Goal: Register for event/course

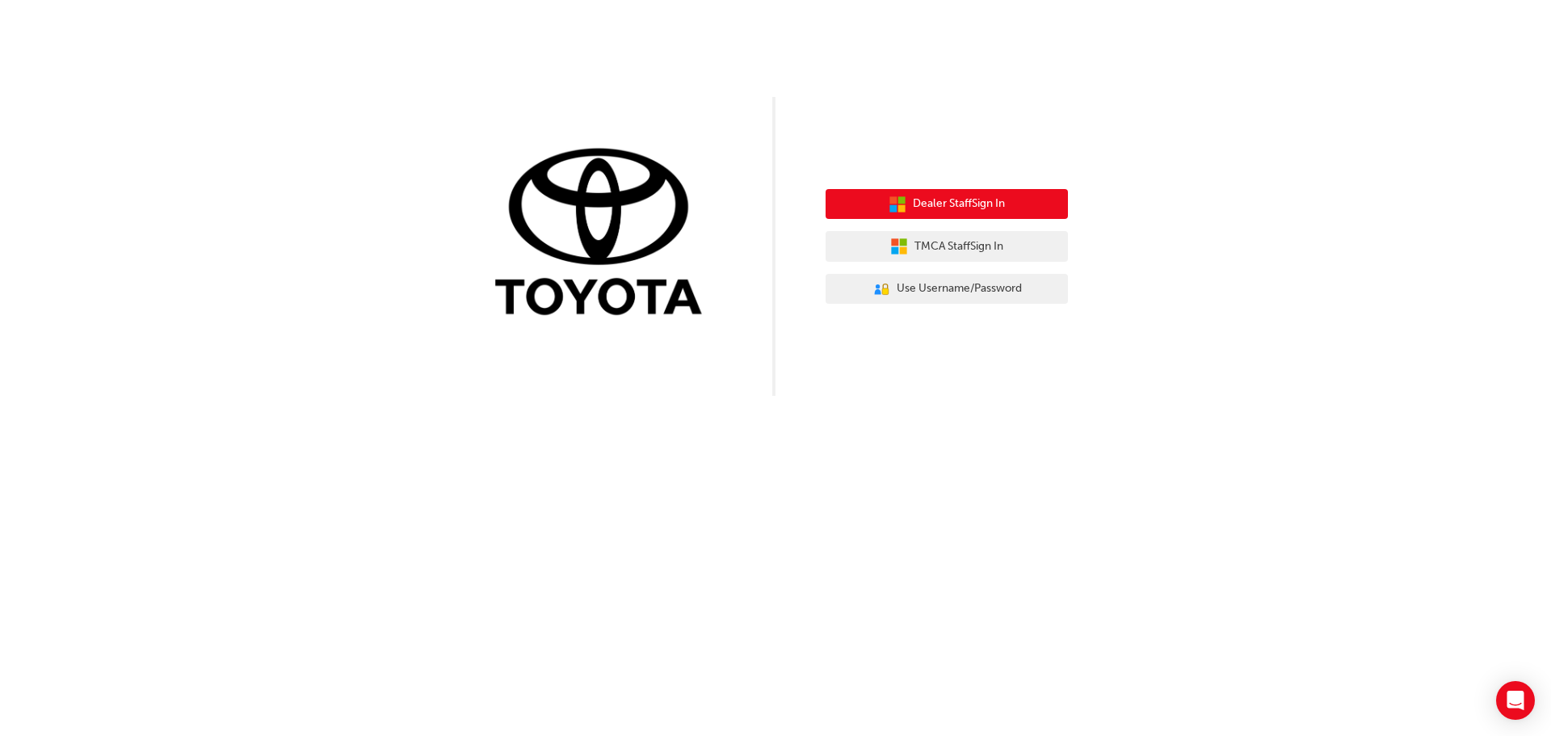
click at [966, 209] on span "Dealer Staff Sign In" at bounding box center [959, 204] width 92 height 19
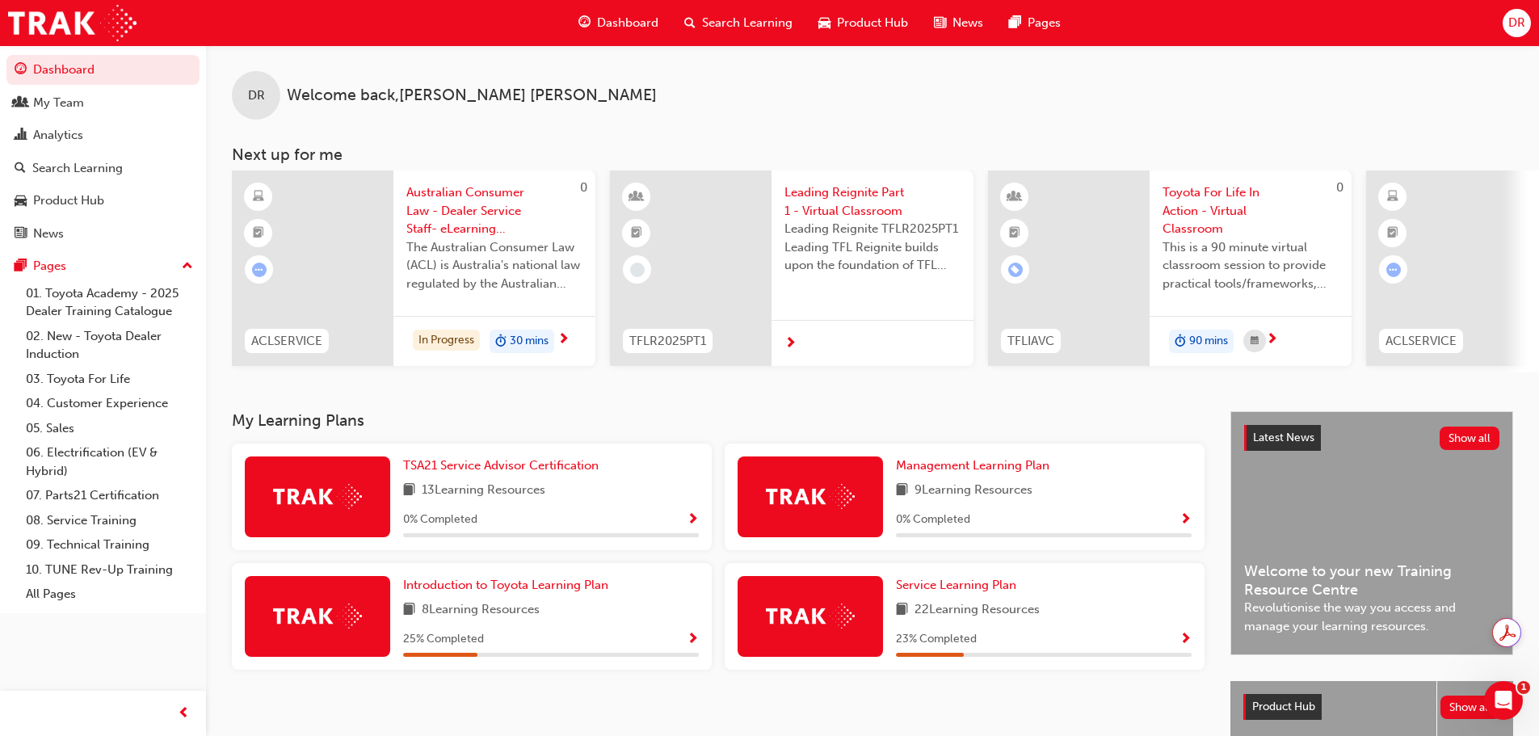
click at [745, 20] on span "Search Learning" at bounding box center [747, 23] width 90 height 19
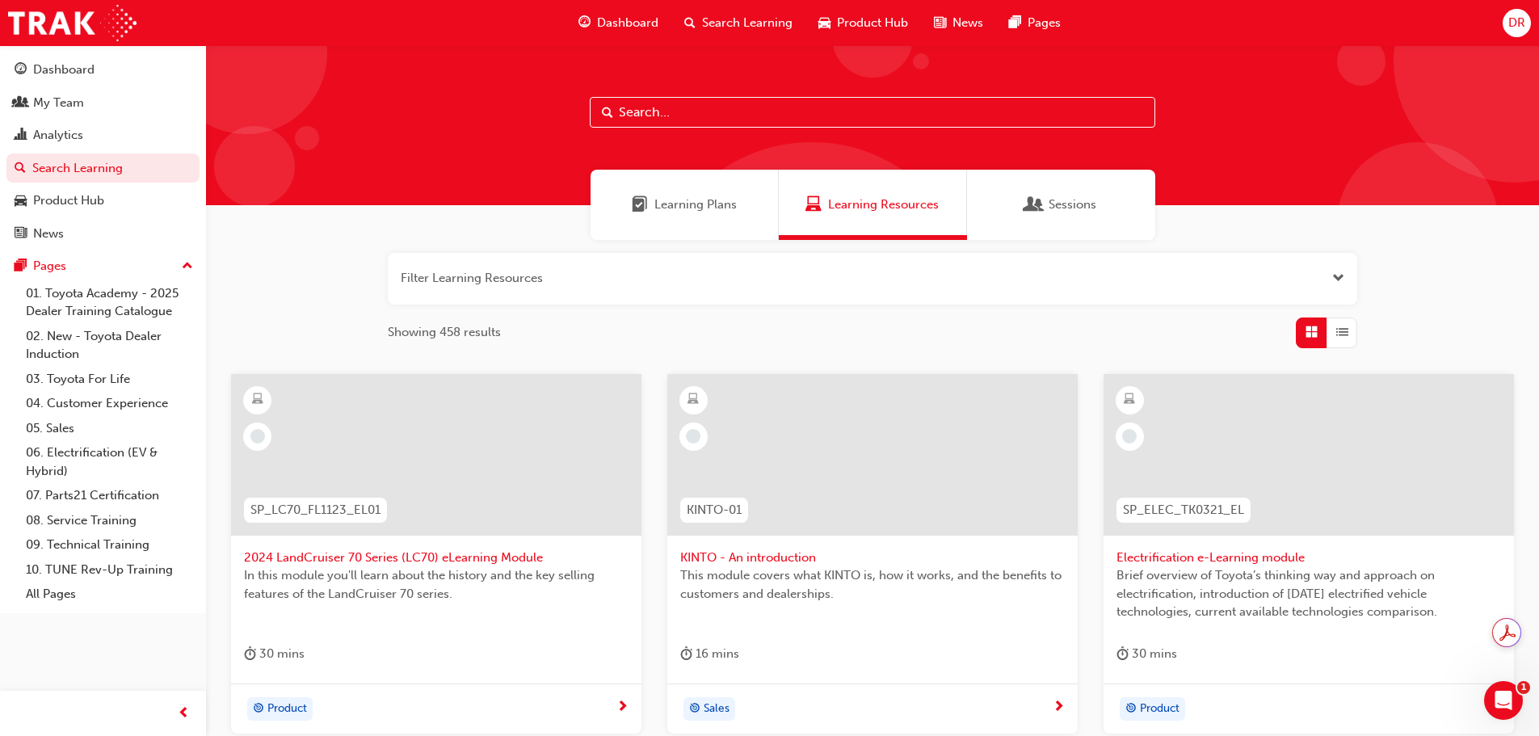
click at [671, 115] on input "text" at bounding box center [872, 112] width 565 height 31
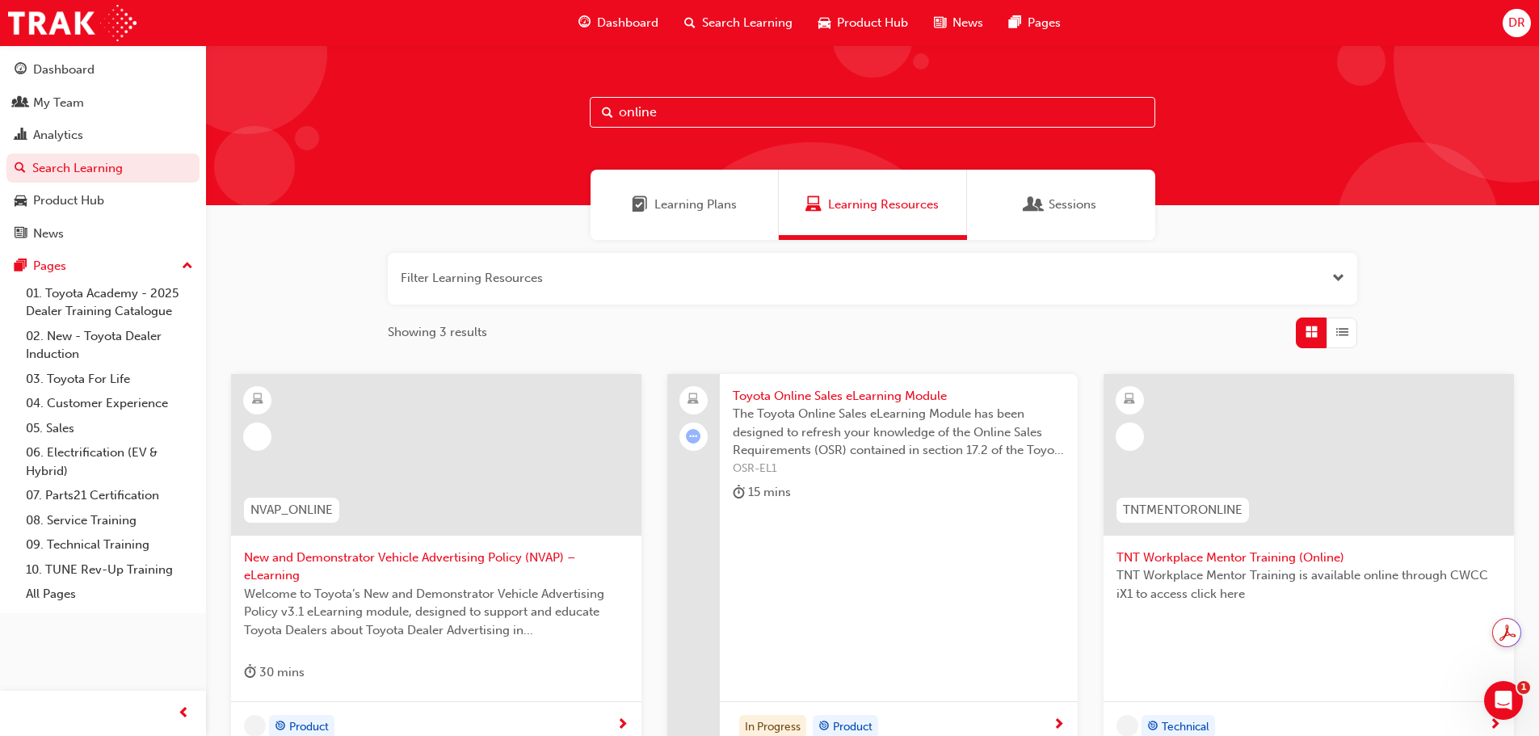
click at [481, 280] on button "button" at bounding box center [872, 279] width 969 height 52
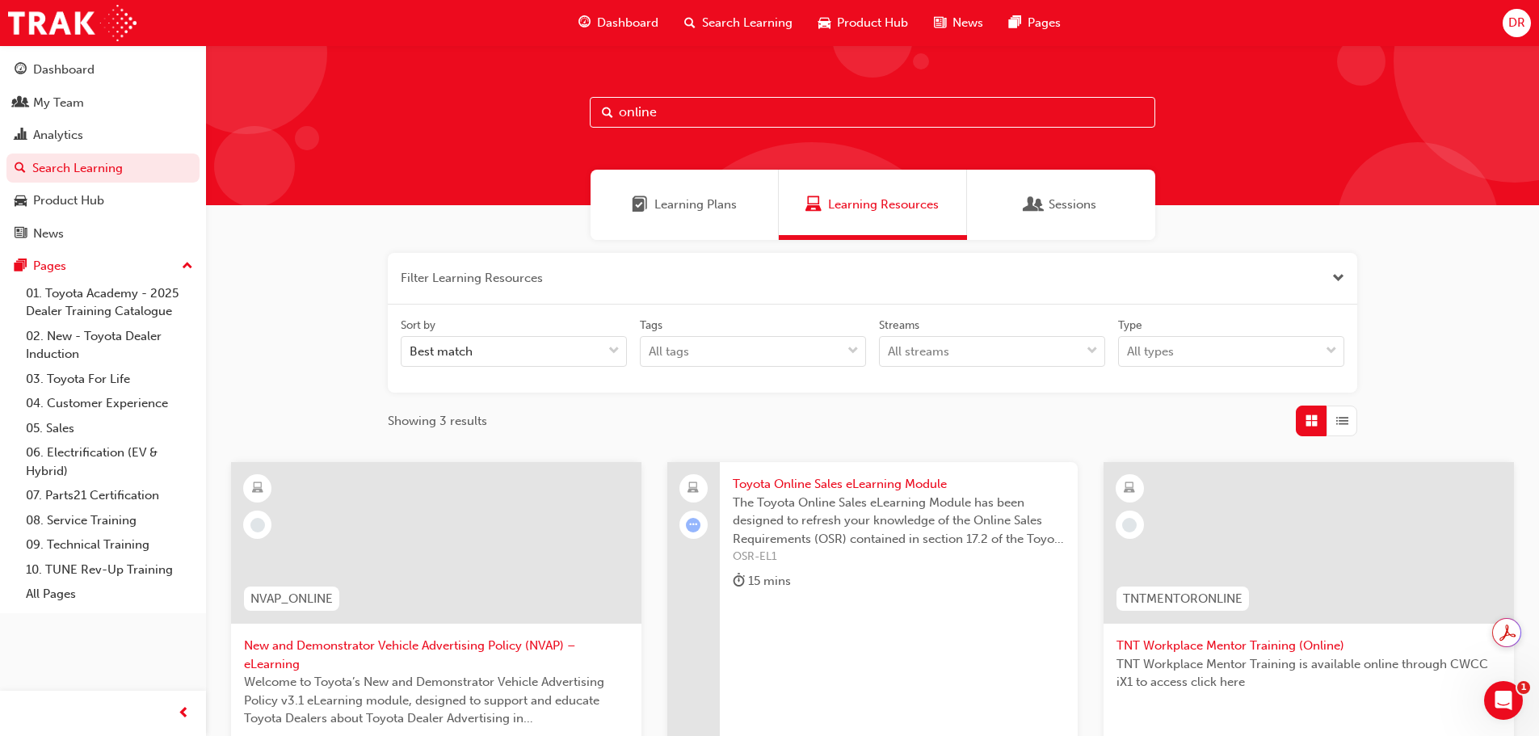
click at [708, 103] on input "online" at bounding box center [872, 112] width 565 height 31
drag, startPoint x: 665, startPoint y: 116, endPoint x: 500, endPoint y: 104, distance: 165.2
click at [500, 104] on div "online" at bounding box center [872, 125] width 1333 height 160
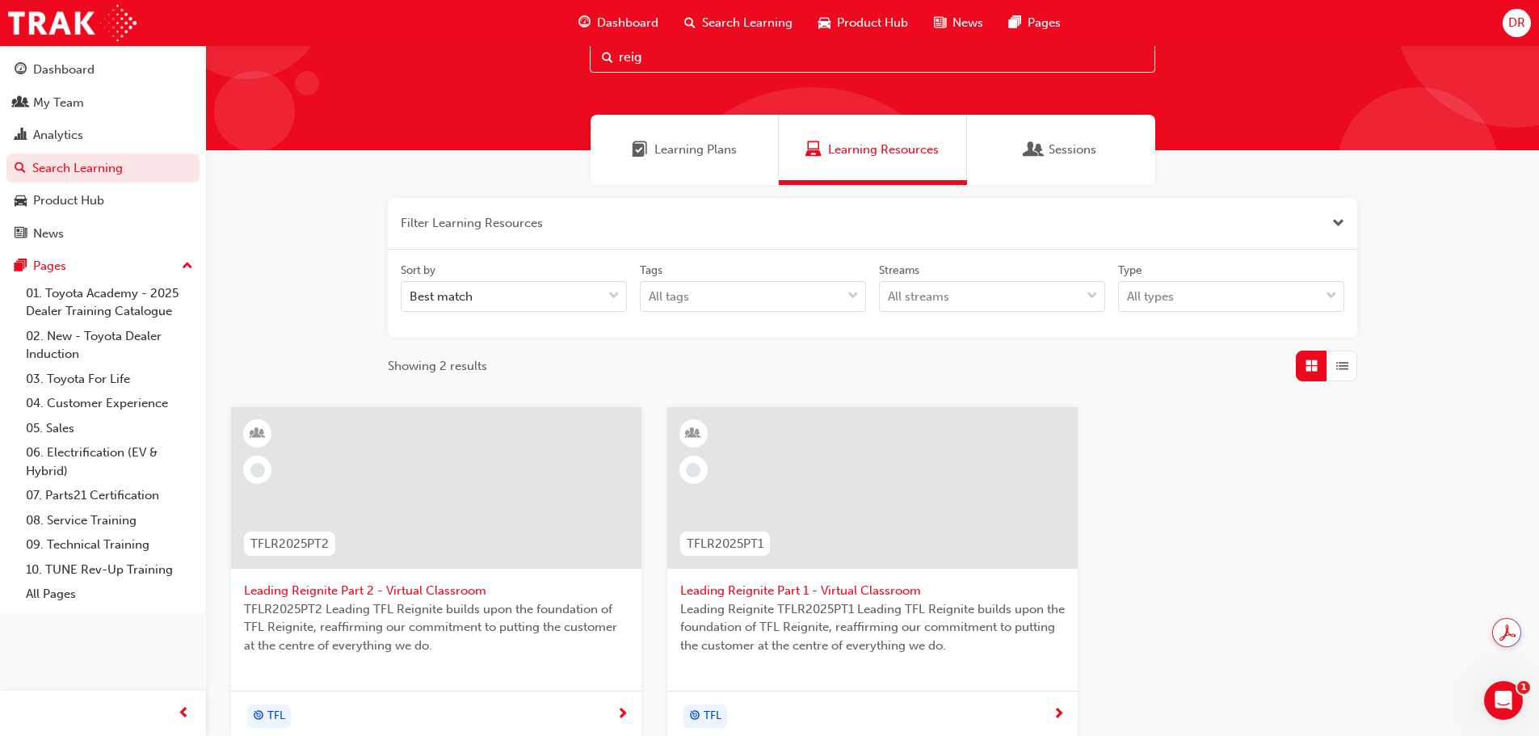
scroll to position [81, 0]
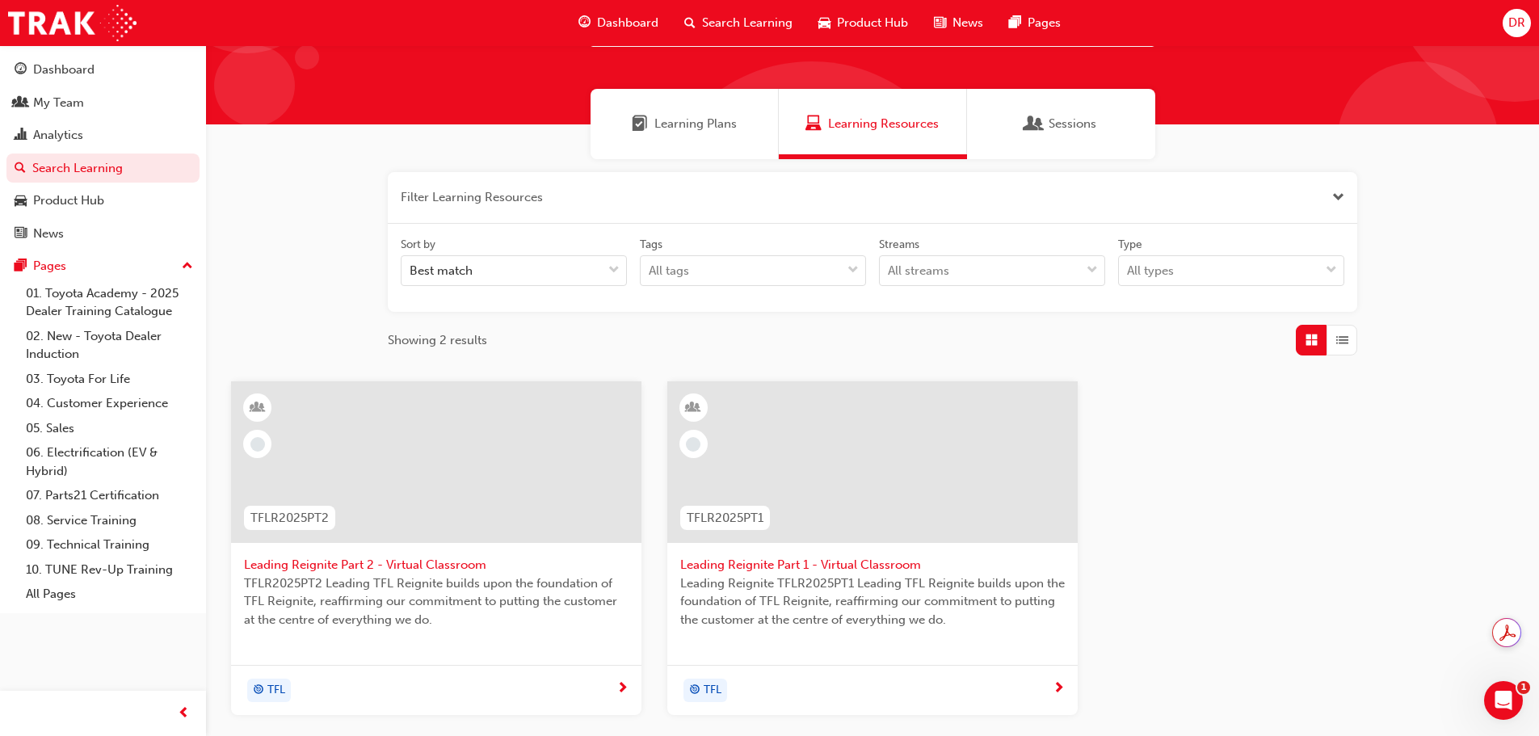
type input "reig"
click at [816, 565] on span "Leading Reignite Part 1 - Virtual Classroom" at bounding box center [872, 565] width 384 height 19
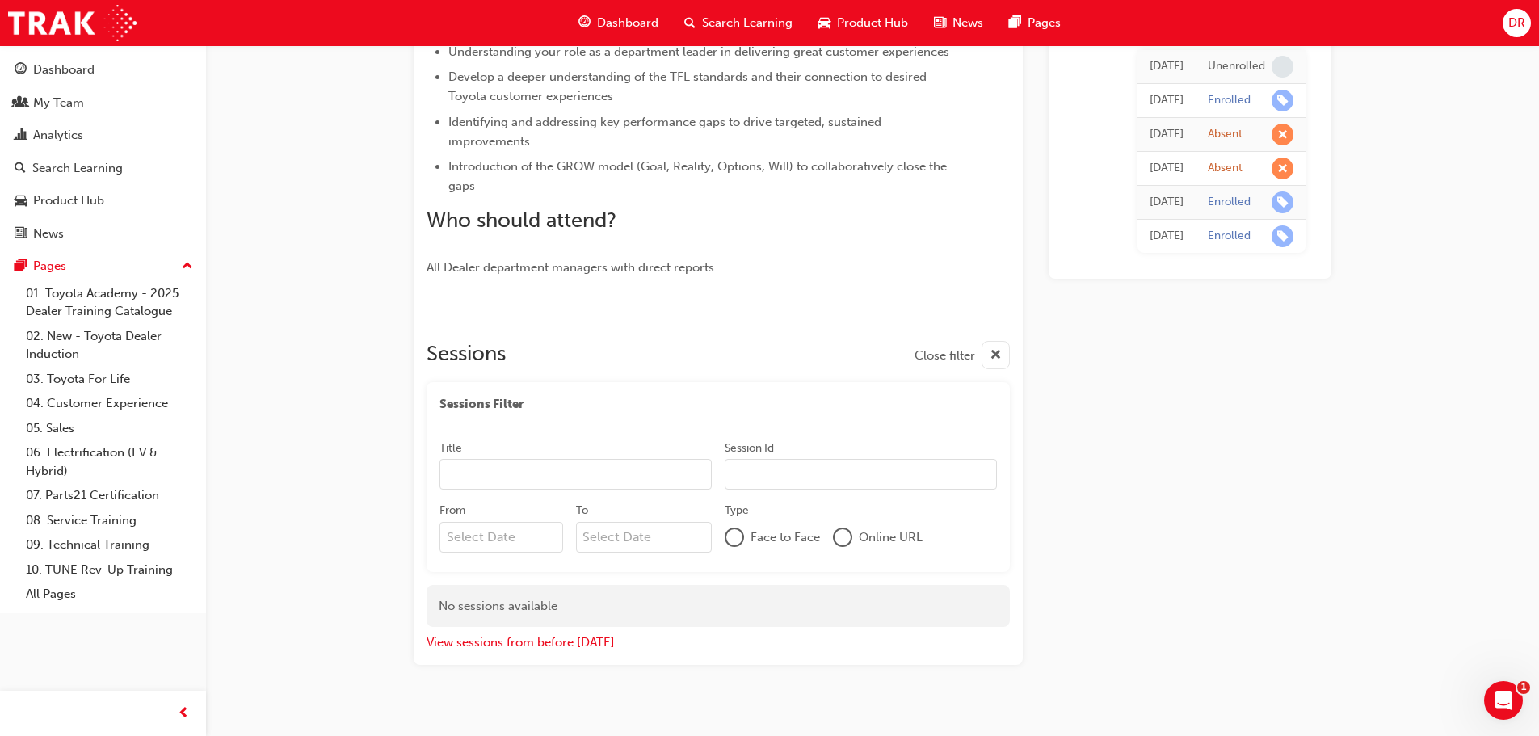
scroll to position [467, 0]
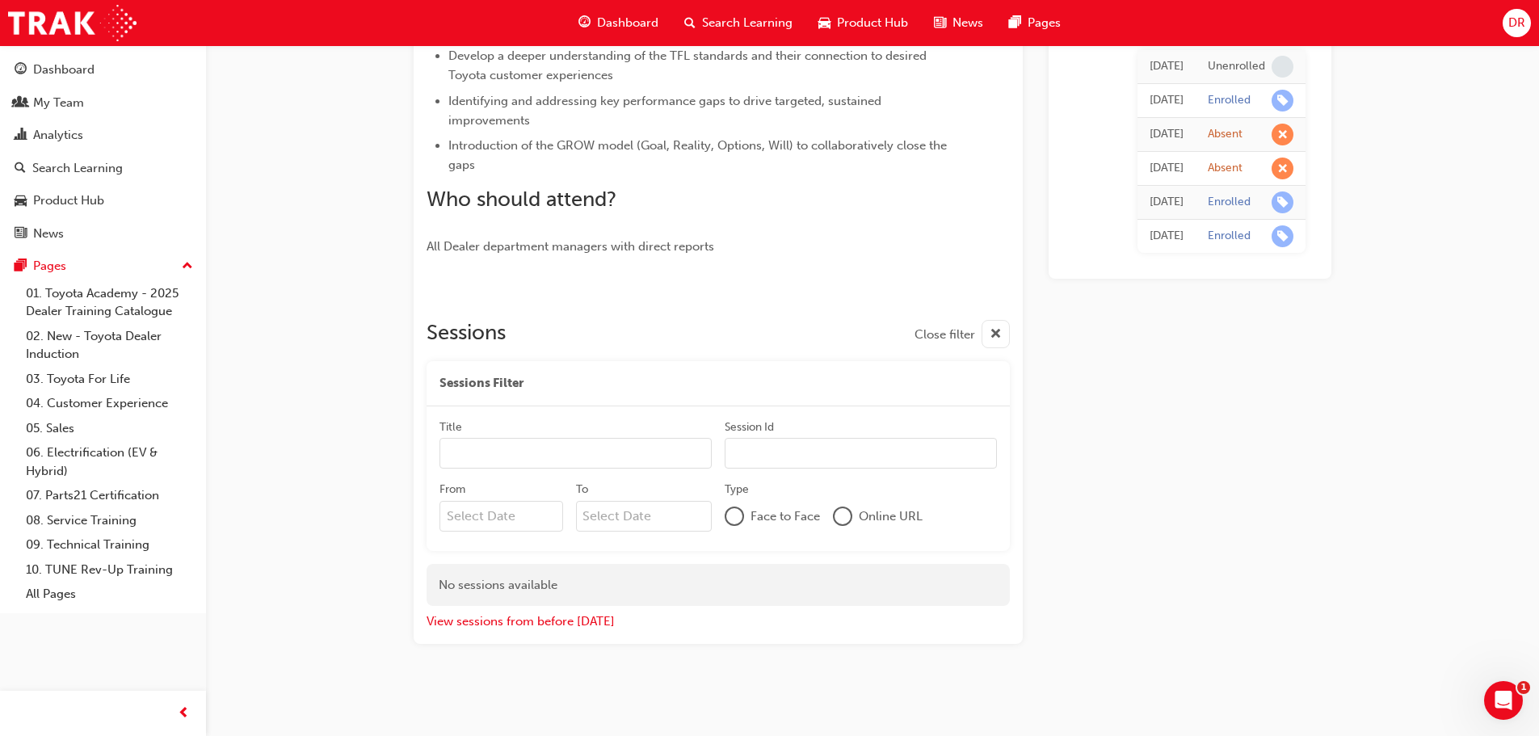
click at [833, 511] on div "Face to Face Online URL" at bounding box center [861, 516] width 272 height 31
click at [844, 517] on div at bounding box center [842, 516] width 16 height 16
click at [745, 510] on div "Face to Face" at bounding box center [772, 516] width 95 height 19
click at [735, 520] on div at bounding box center [734, 517] width 16 height 16
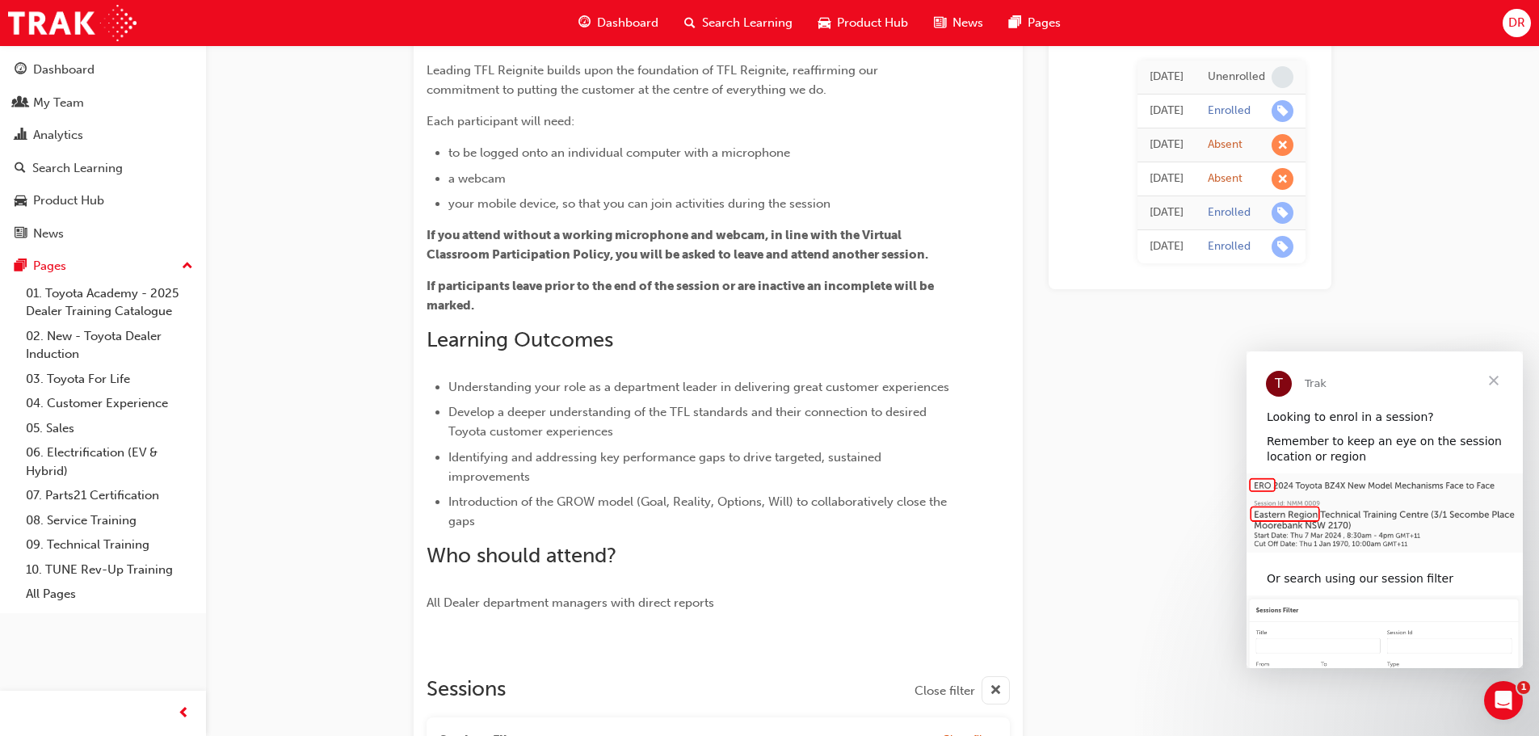
scroll to position [0, 0]
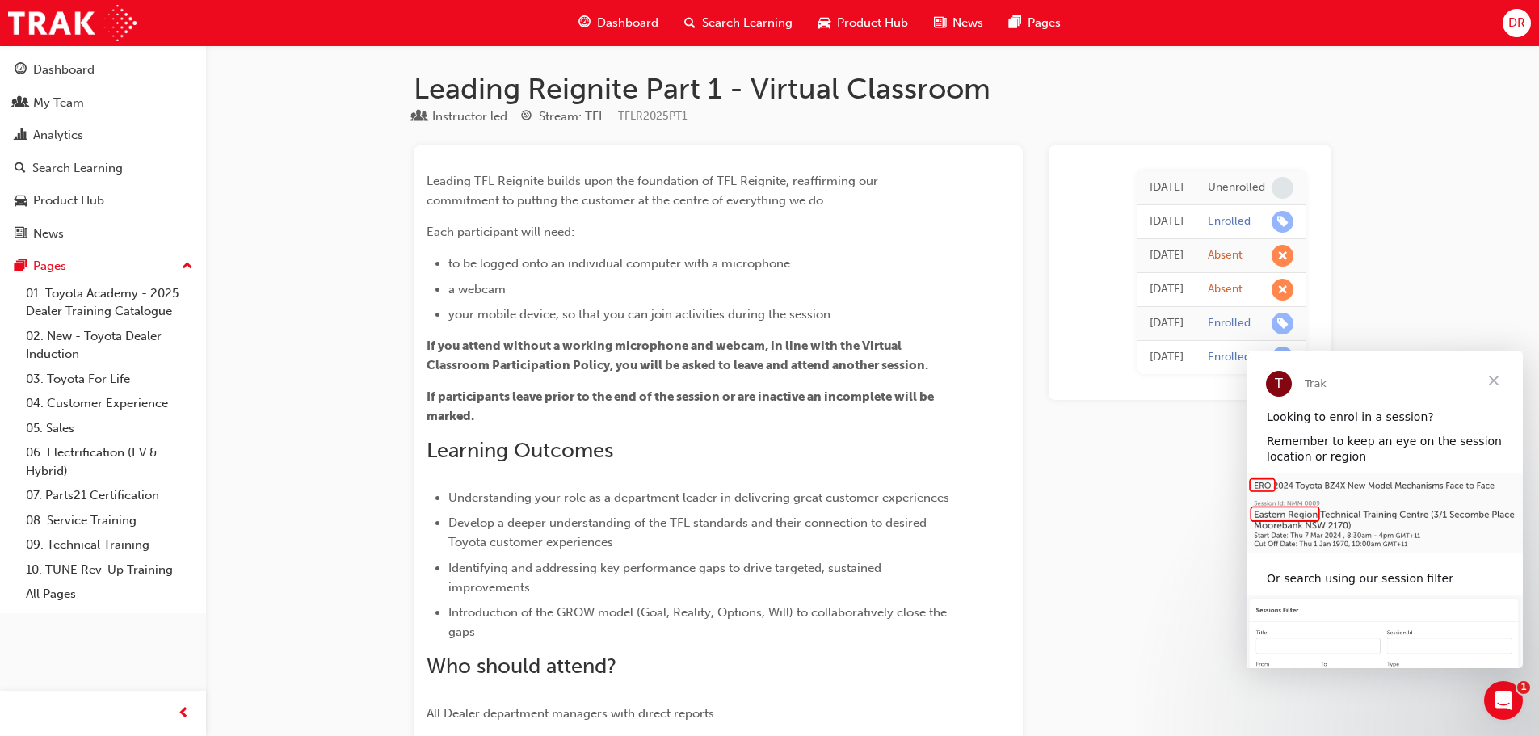
click at [1284, 213] on span "learningRecordVerb_ENROLL-icon" at bounding box center [1282, 222] width 22 height 22
click at [1149, 213] on div "Tue 15 Jul 2025" at bounding box center [1166, 221] width 34 height 19
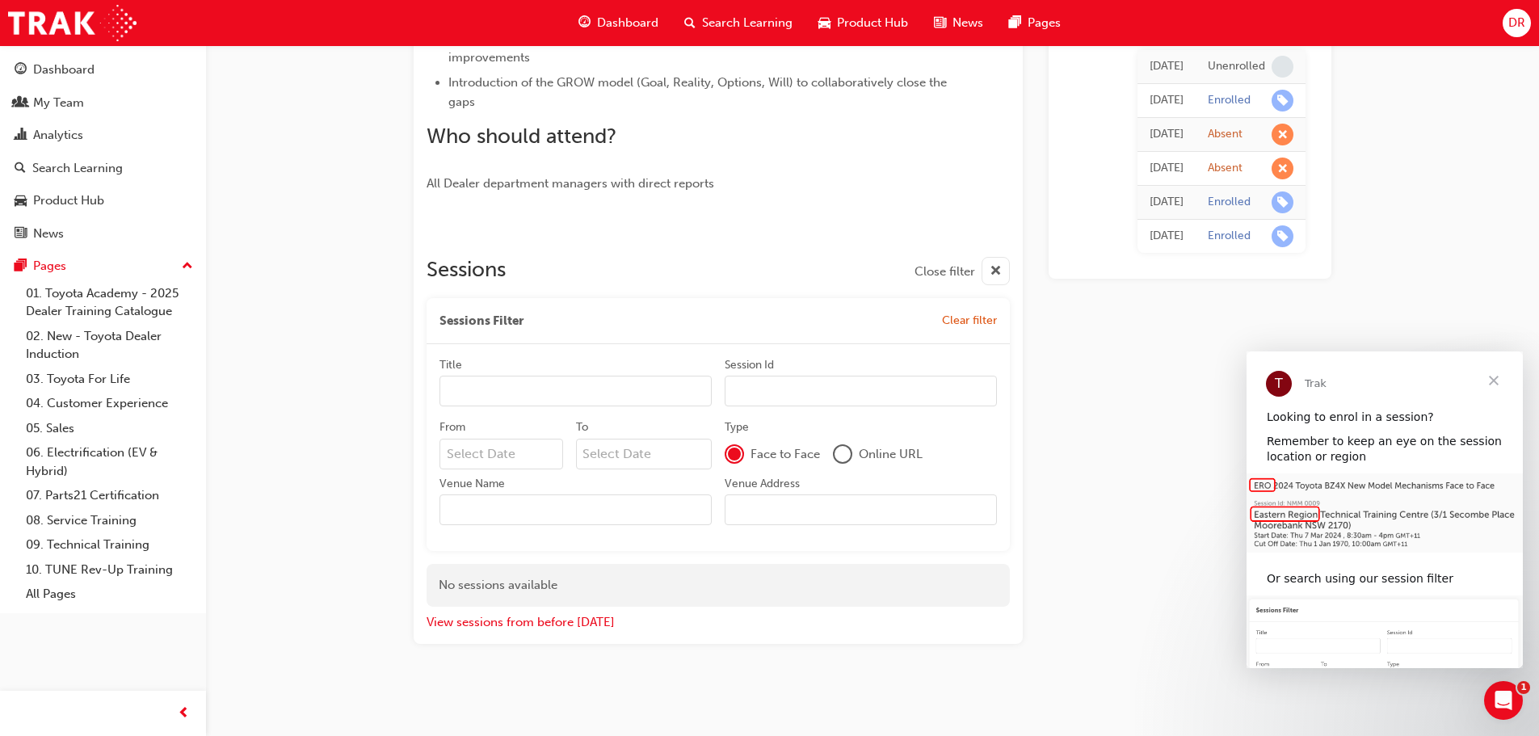
drag, startPoint x: 1001, startPoint y: 266, endPoint x: 986, endPoint y: 273, distance: 16.3
click at [1001, 265] on span "cross-icon" at bounding box center [996, 272] width 12 height 20
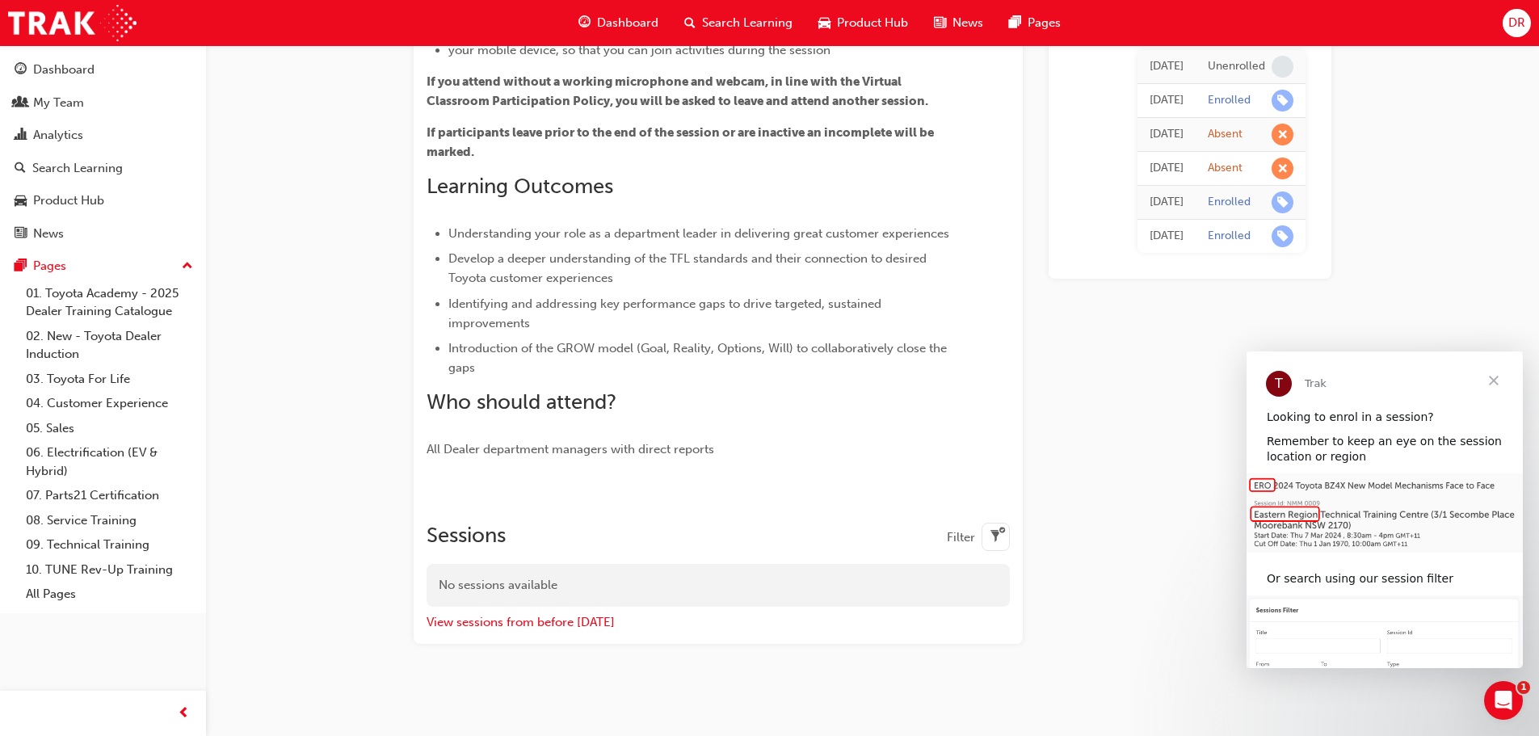
click at [496, 586] on div "No sessions available" at bounding box center [717, 585] width 583 height 43
click at [482, 624] on button "View sessions from before today" at bounding box center [520, 622] width 188 height 19
click at [488, 583] on div "No sessions available" at bounding box center [717, 585] width 583 height 43
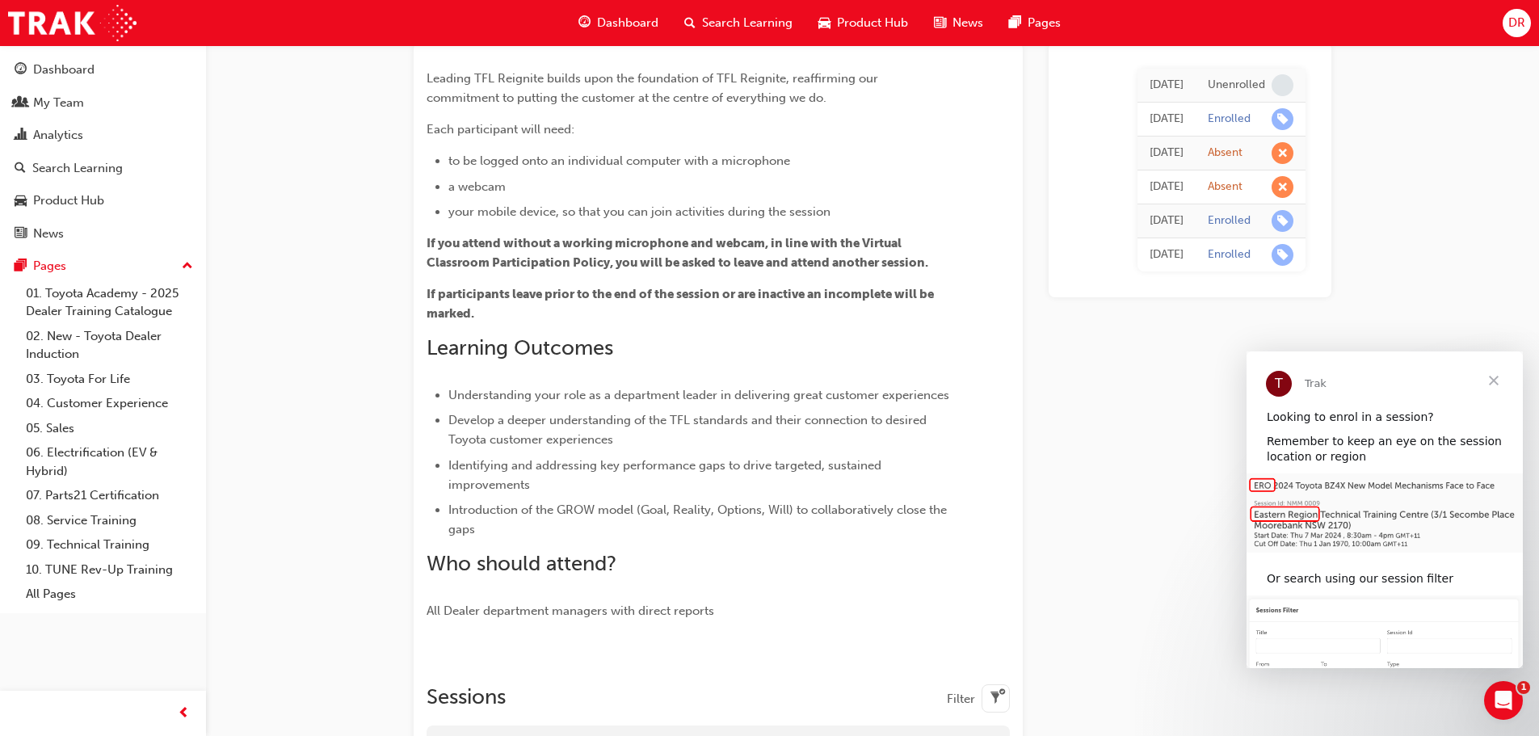
scroll to position [0, 0]
